Goal: Task Accomplishment & Management: Manage account settings

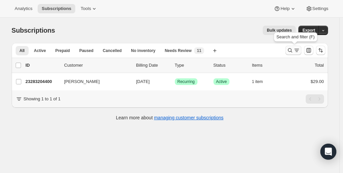
click at [293, 50] on icon "Search and filter results" at bounding box center [289, 50] width 7 height 7
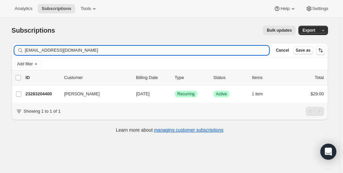
click at [53, 52] on input "[EMAIL_ADDRESS][DOMAIN_NAME]" at bounding box center [147, 50] width 244 height 9
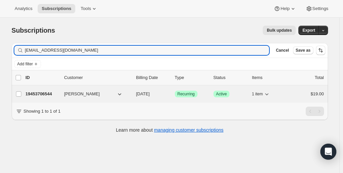
type input "[EMAIL_ADDRESS][DOMAIN_NAME]"
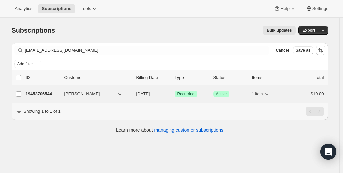
click at [48, 92] on p "19453706544" at bounding box center [42, 93] width 33 height 7
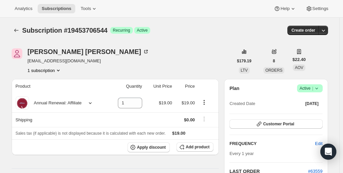
click at [318, 88] on icon at bounding box center [316, 88] width 7 height 7
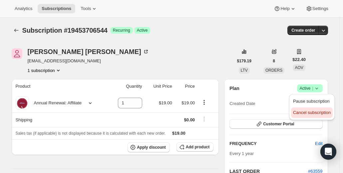
click at [314, 110] on span "Cancel subscription" at bounding box center [312, 112] width 38 height 5
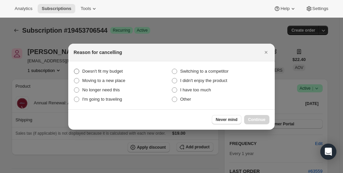
click at [95, 74] on span "Doesn't fit my budget" at bounding box center [102, 71] width 41 height 5
click at [74, 69] on budget "Doesn't fit my budget" at bounding box center [74, 69] width 0 height 0
radio budget "true"
click at [255, 118] on span "Continue" at bounding box center [256, 119] width 17 height 5
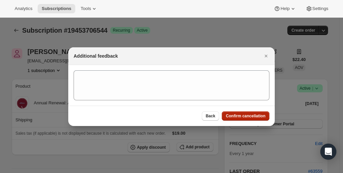
click at [255, 118] on button "Confirm cancellation" at bounding box center [246, 115] width 48 height 9
